Goal: Information Seeking & Learning: Find contact information

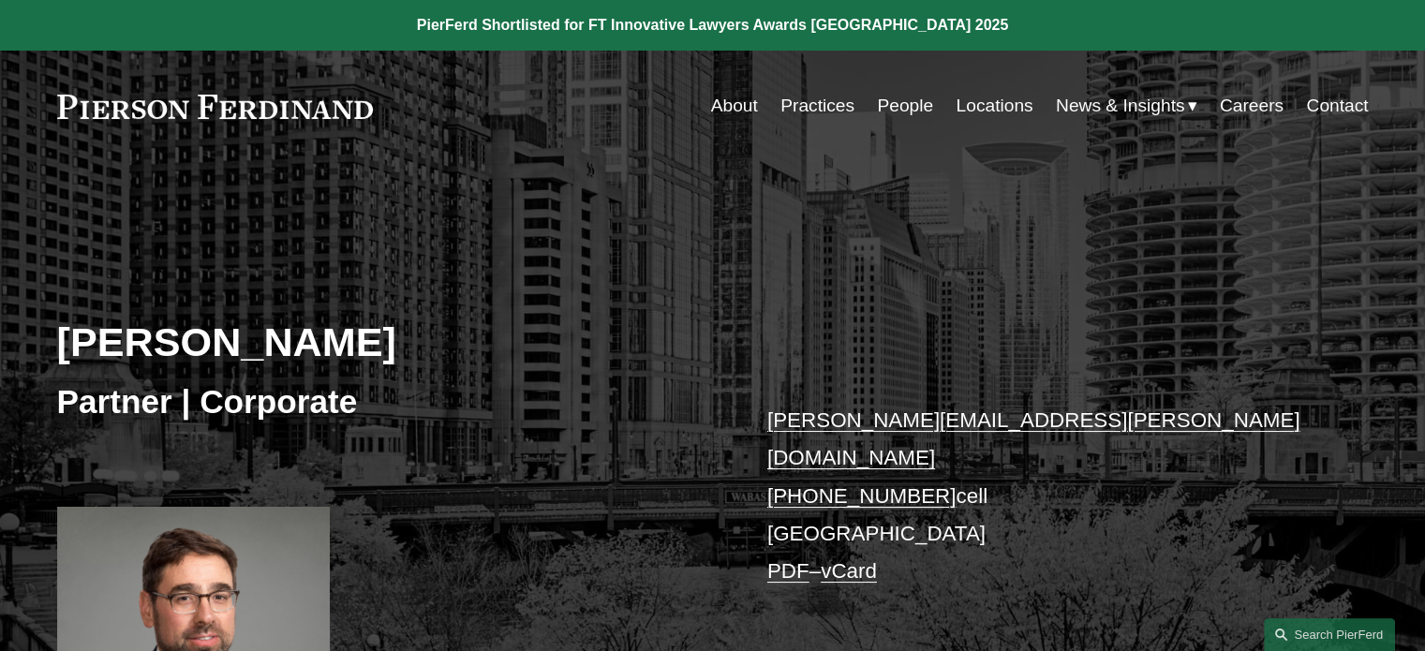
click at [889, 101] on link "People" at bounding box center [905, 106] width 56 height 36
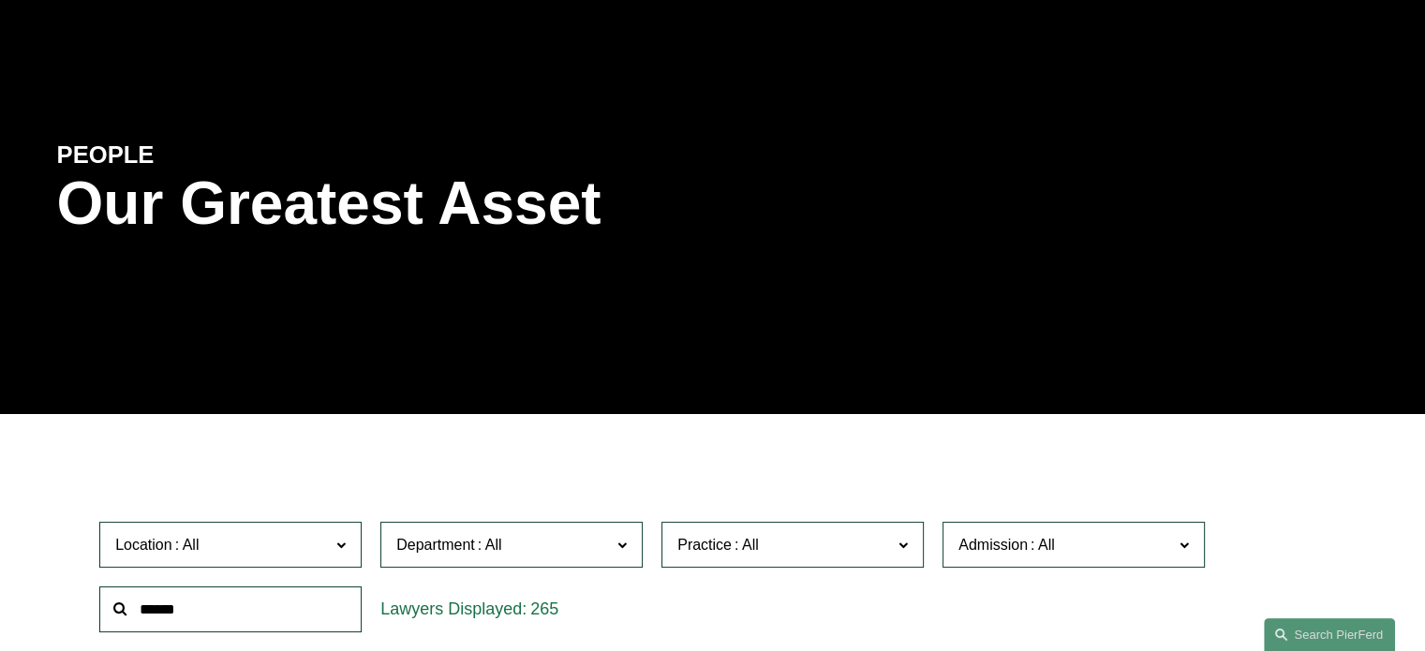
scroll to position [103, 0]
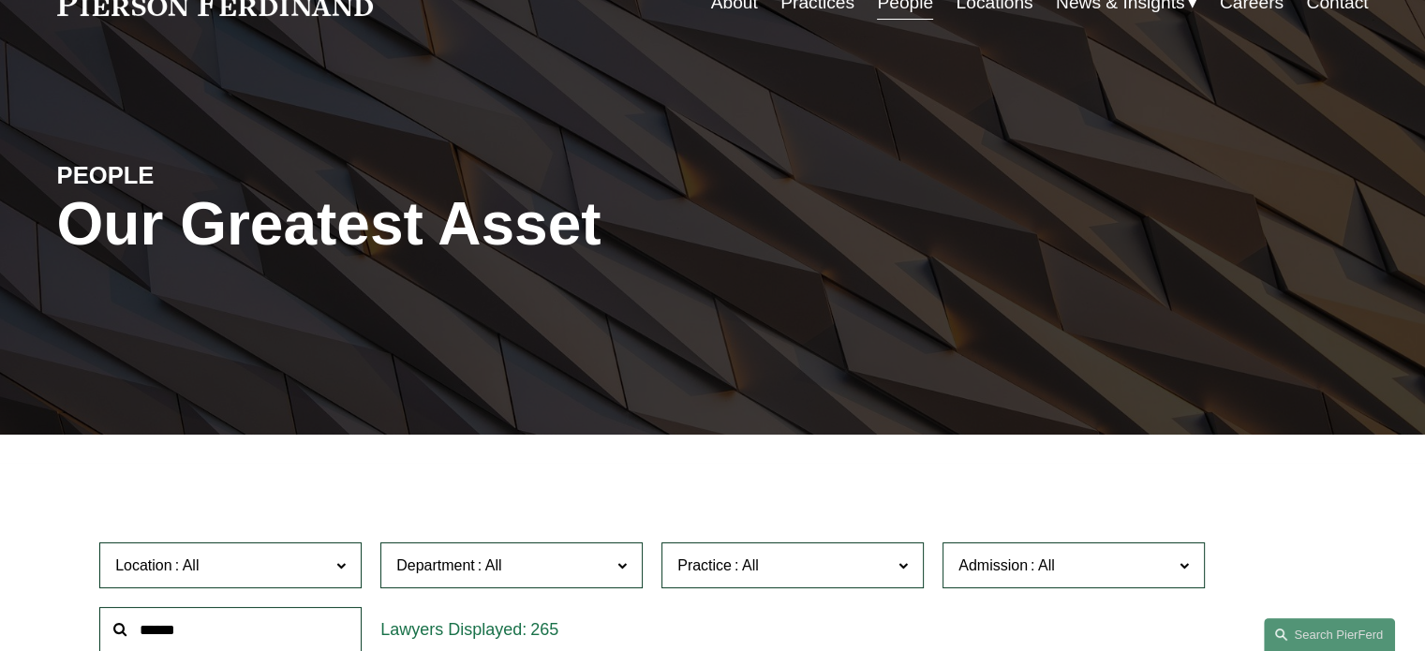
click at [176, 636] on input "text" at bounding box center [230, 630] width 262 height 46
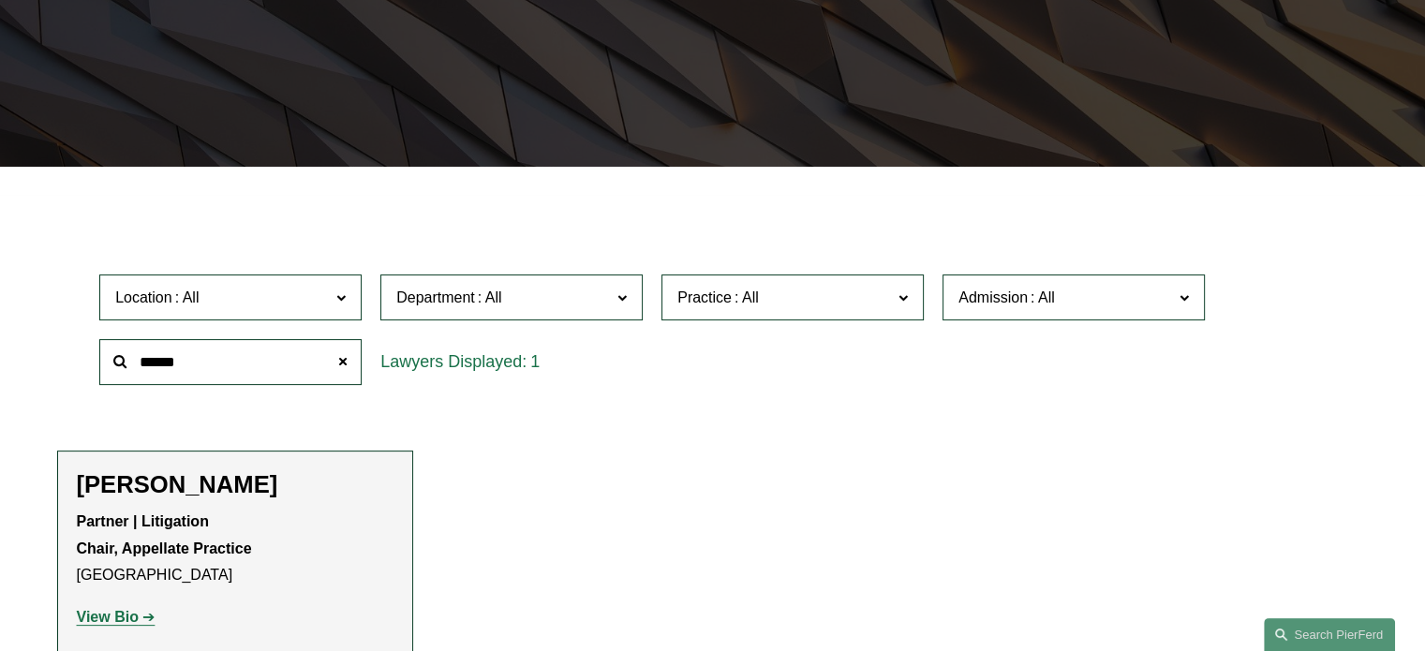
scroll to position [384, 0]
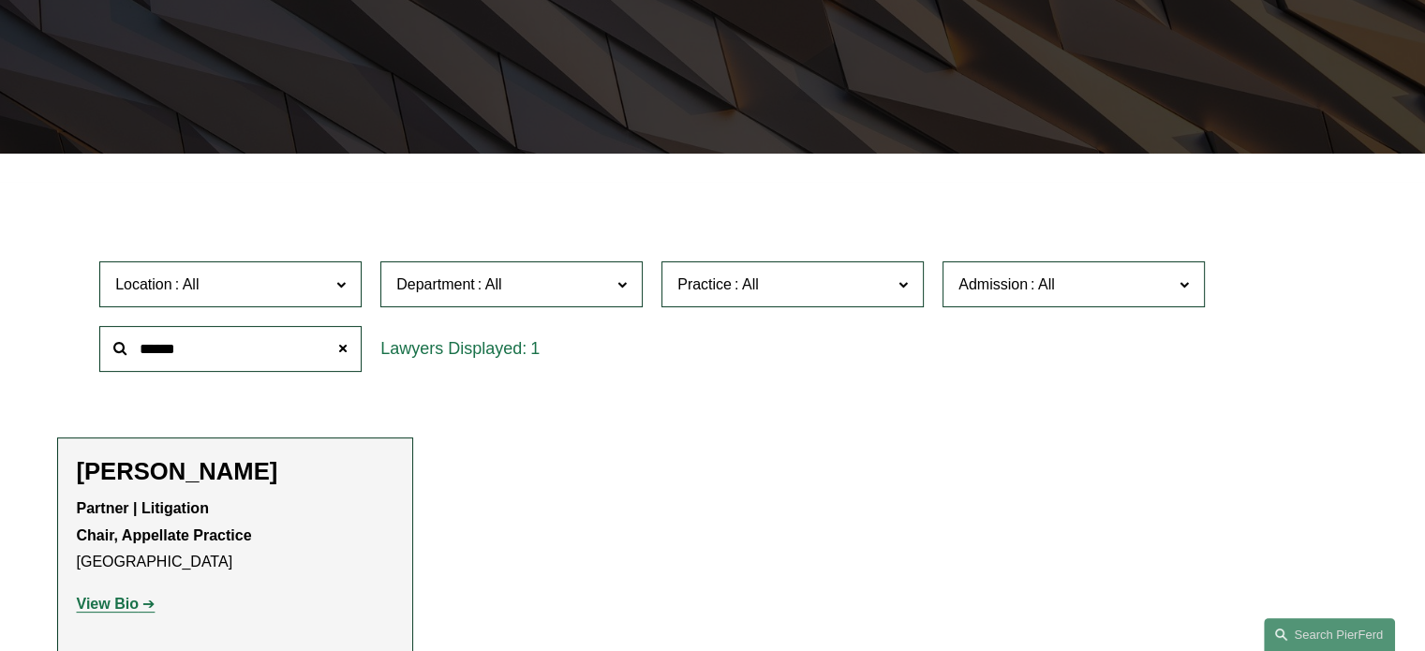
type input "******"
click at [124, 606] on strong "View Bio" at bounding box center [108, 604] width 62 height 16
drag, startPoint x: 221, startPoint y: 350, endPoint x: 34, endPoint y: 331, distance: 188.4
click at [34, 331] on ul "Filter Location All Atlanta Austin Bellevue Boston Charlotte Chicago Cincinnati…" at bounding box center [712, 424] width 1397 height 457
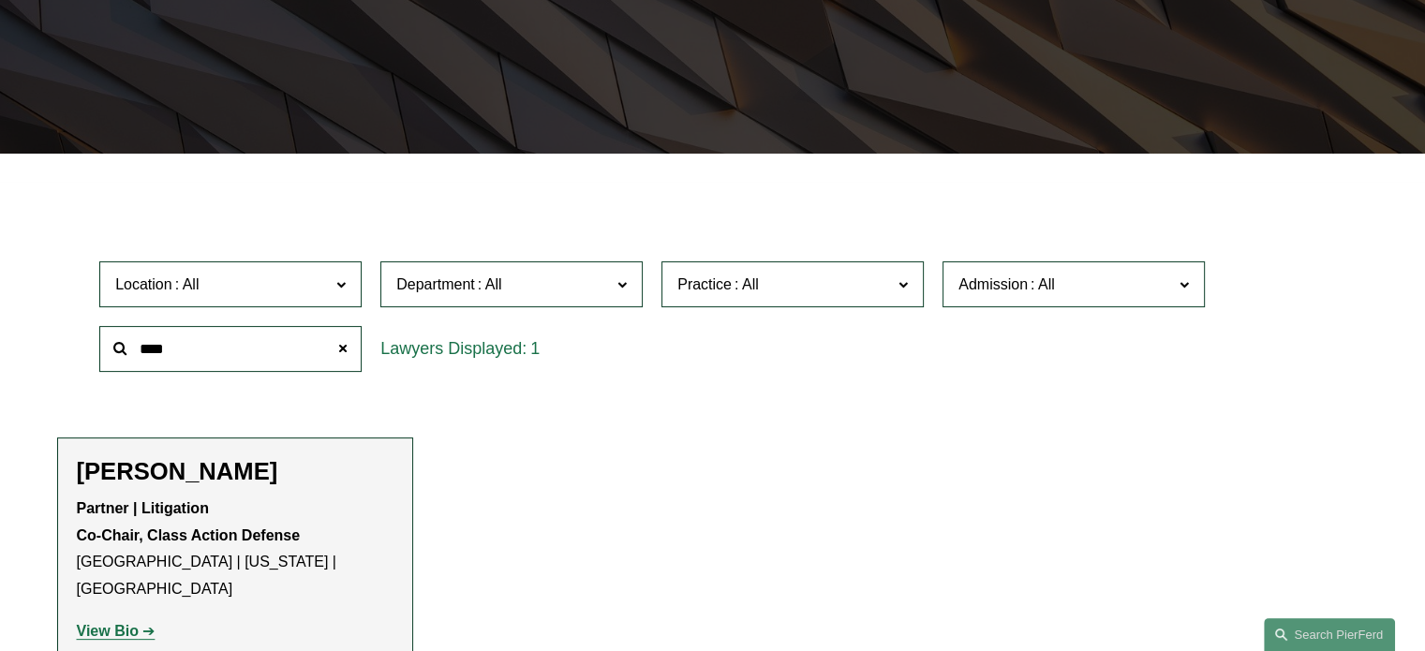
type input "****"
click at [123, 623] on strong "View Bio" at bounding box center [108, 631] width 62 height 16
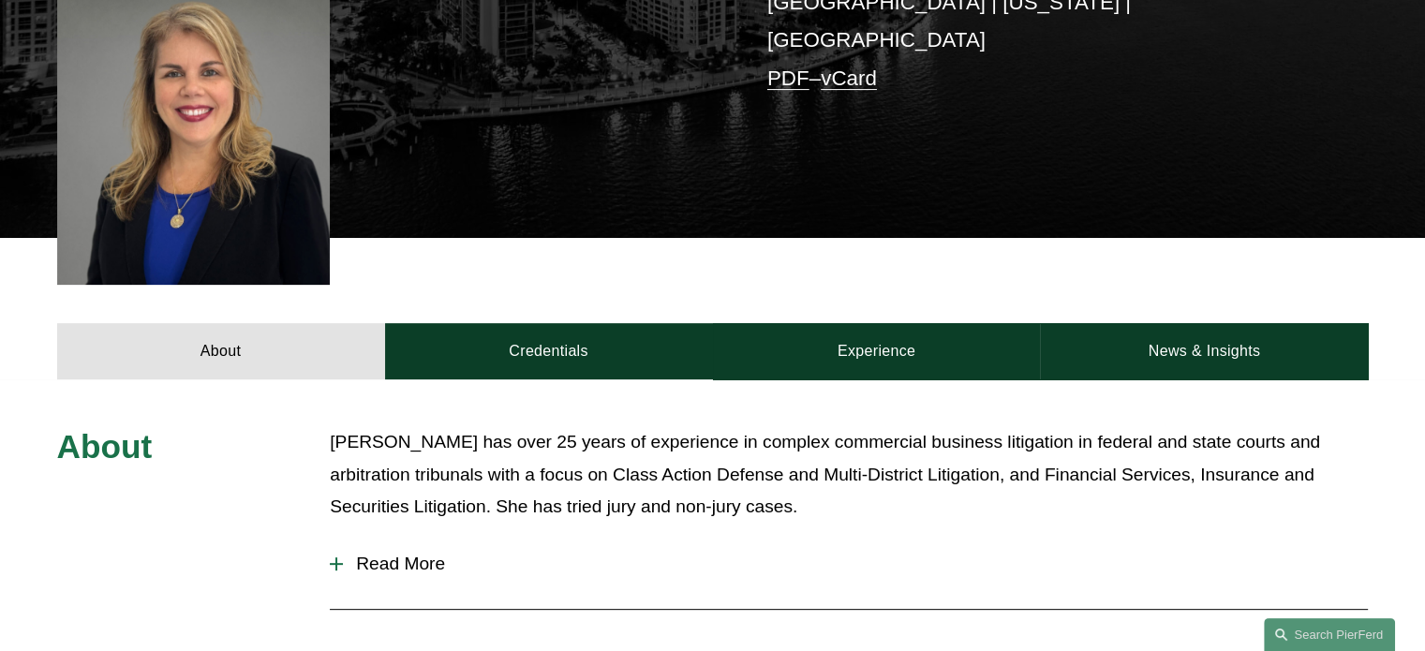
scroll to position [562, 0]
